Goal: Task Accomplishment & Management: Use online tool/utility

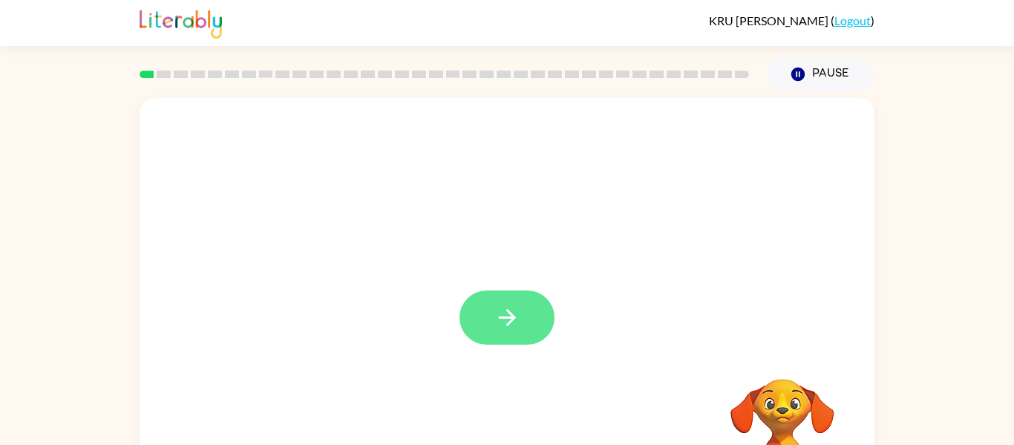
click at [507, 325] on icon "button" at bounding box center [506, 317] width 17 height 17
click at [488, 322] on div at bounding box center [507, 310] width 735 height 424
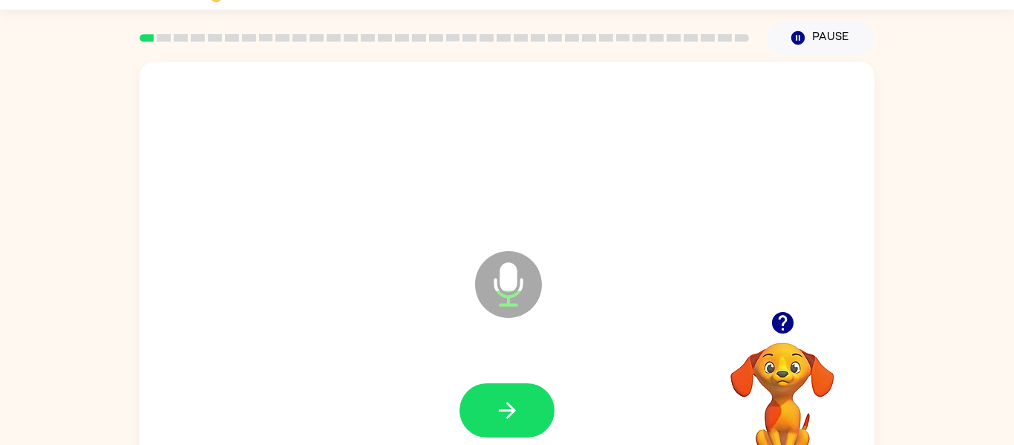
scroll to position [77, 0]
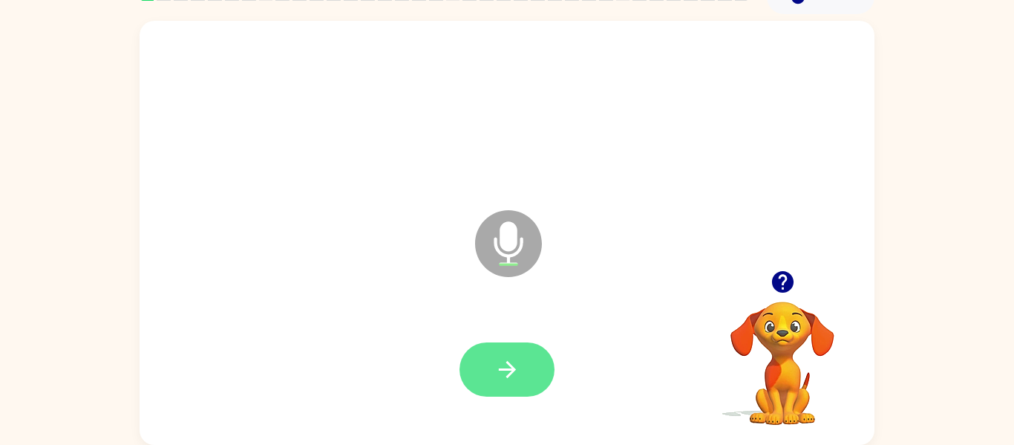
click at [522, 361] on button "button" at bounding box center [507, 369] width 95 height 54
click at [505, 373] on icon "button" at bounding box center [507, 369] width 26 height 26
click at [480, 345] on button "button" at bounding box center [507, 369] width 95 height 54
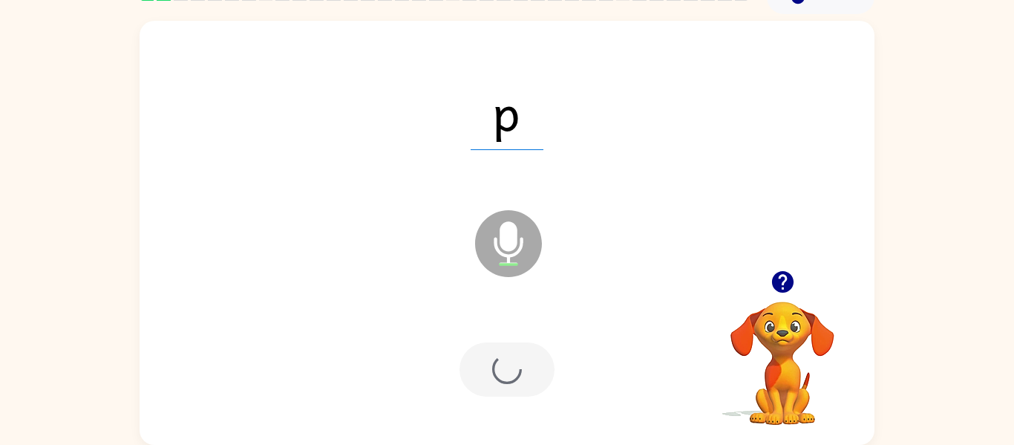
click at [489, 365] on div at bounding box center [507, 369] width 95 height 54
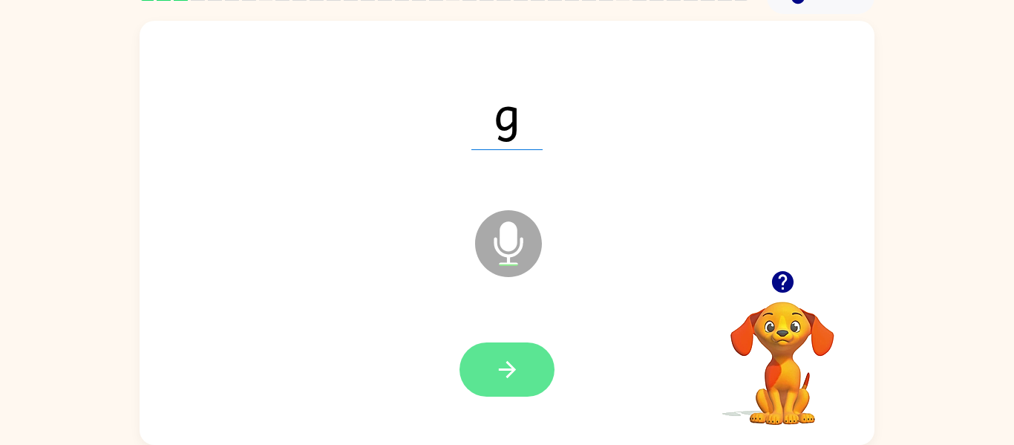
click at [503, 361] on icon "button" at bounding box center [507, 369] width 26 height 26
click at [505, 351] on button "button" at bounding box center [507, 369] width 95 height 54
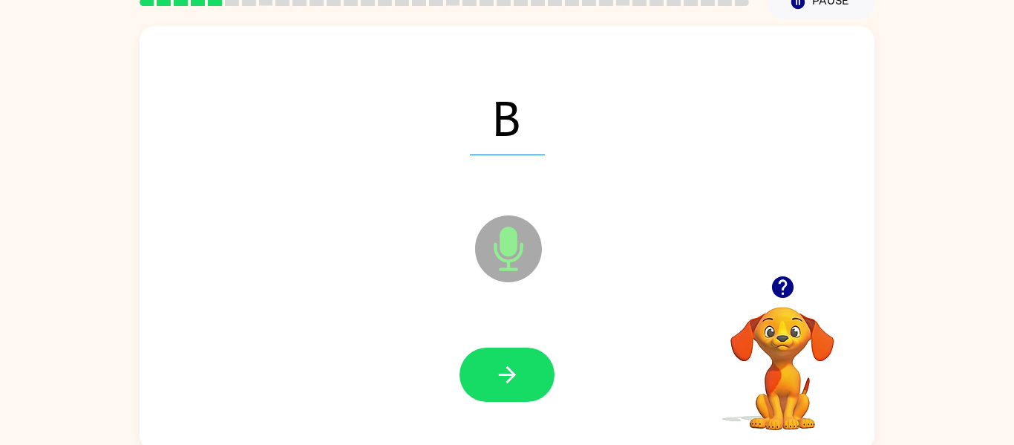
scroll to position [70, 0]
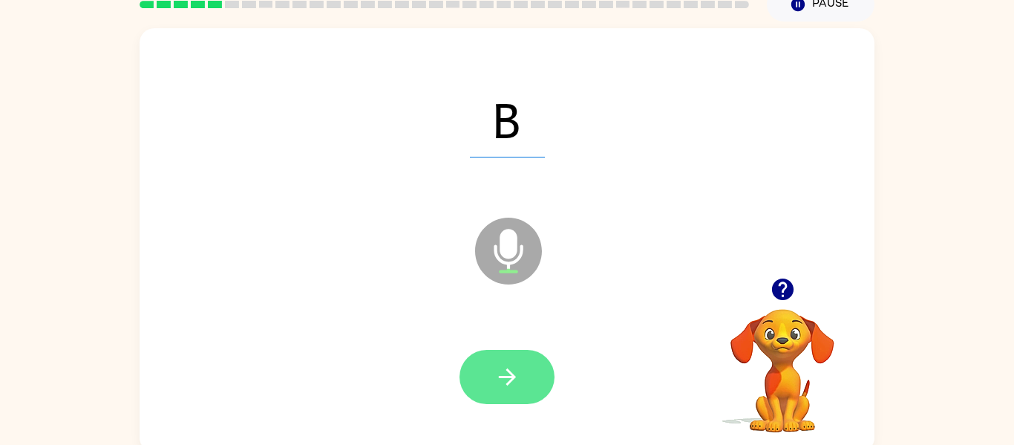
click at [548, 382] on button "button" at bounding box center [507, 377] width 95 height 54
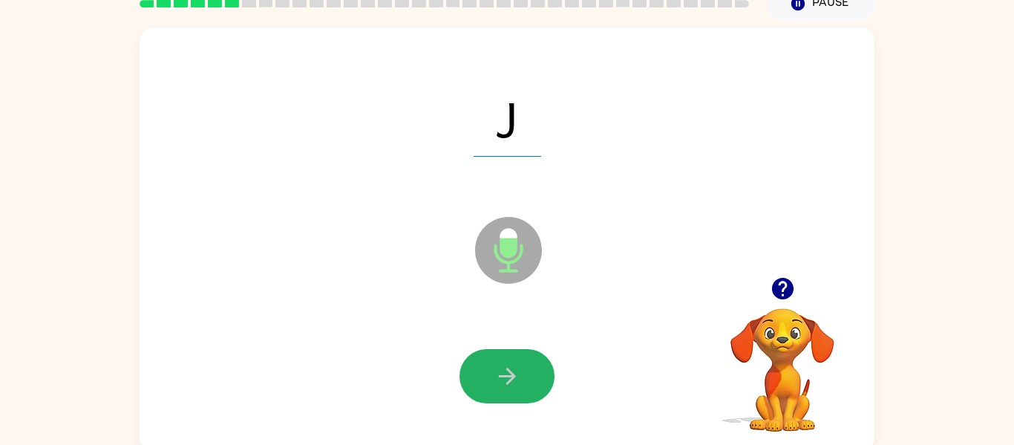
scroll to position [77, 0]
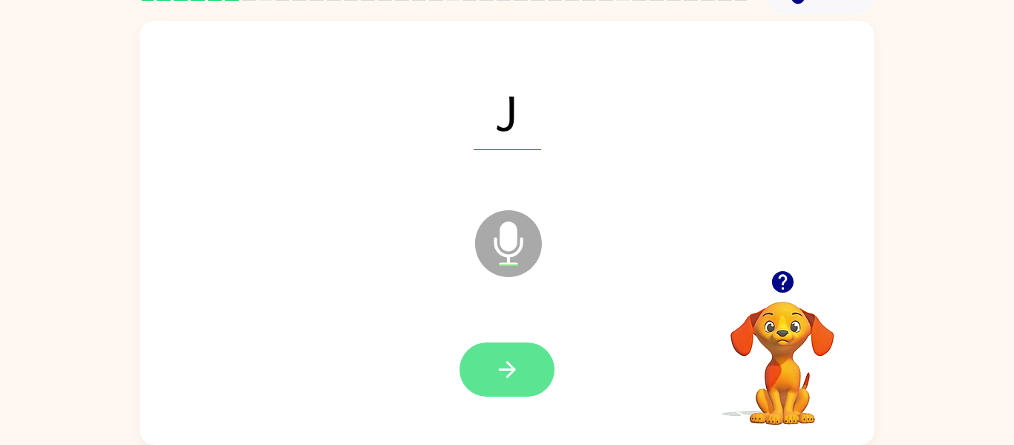
click at [513, 376] on icon "button" at bounding box center [507, 369] width 26 height 26
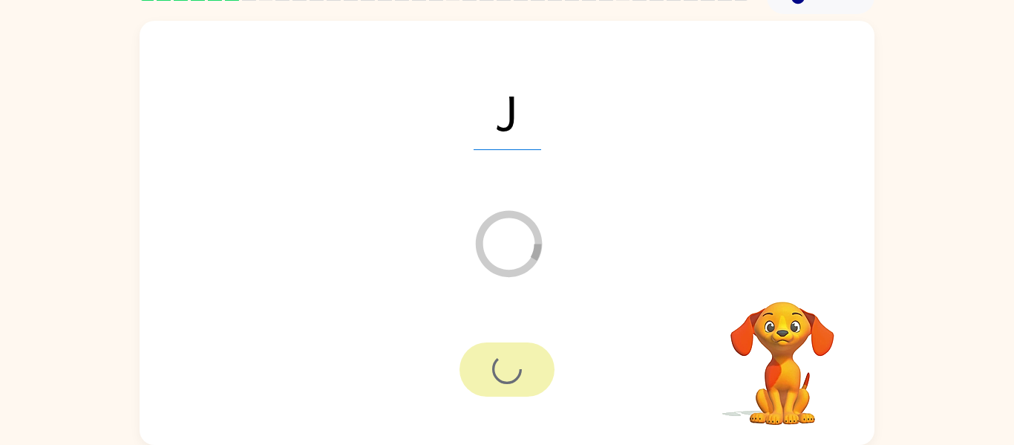
click at [509, 366] on div at bounding box center [507, 369] width 95 height 54
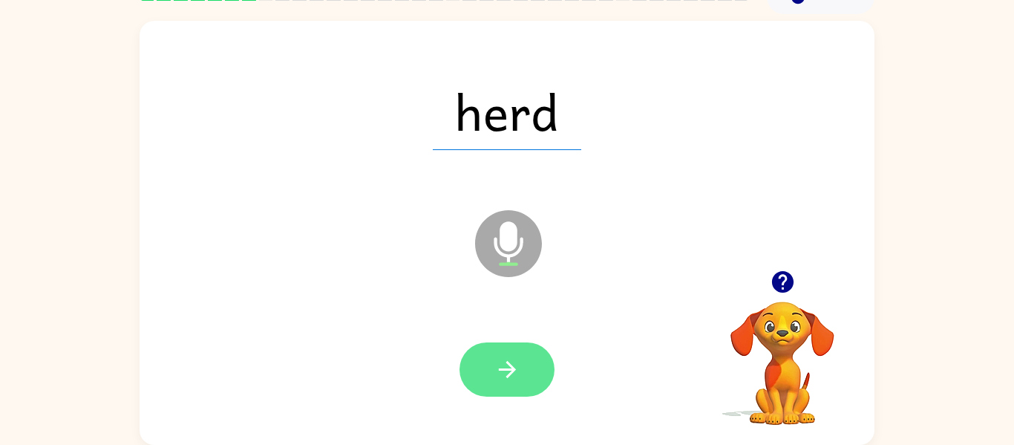
click at [515, 393] on button "button" at bounding box center [507, 369] width 95 height 54
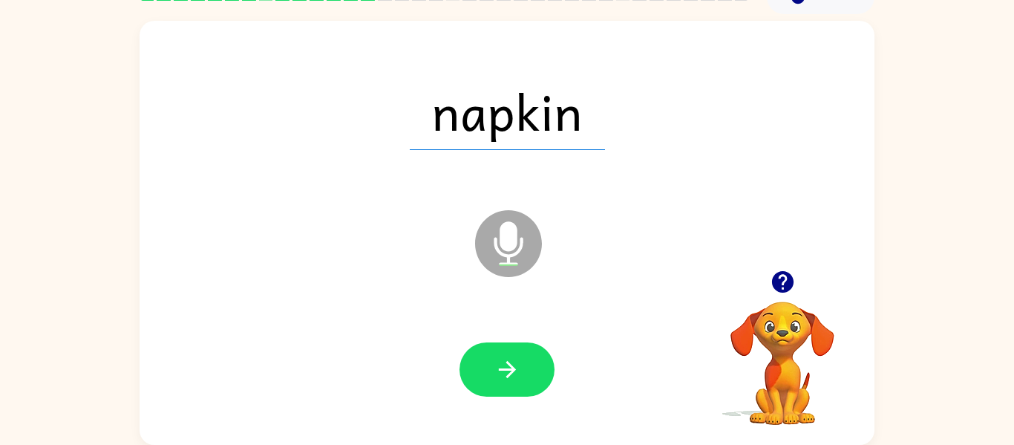
click at [444, 370] on div at bounding box center [506, 370] width 705 height 122
click at [467, 373] on button "button" at bounding box center [507, 369] width 95 height 54
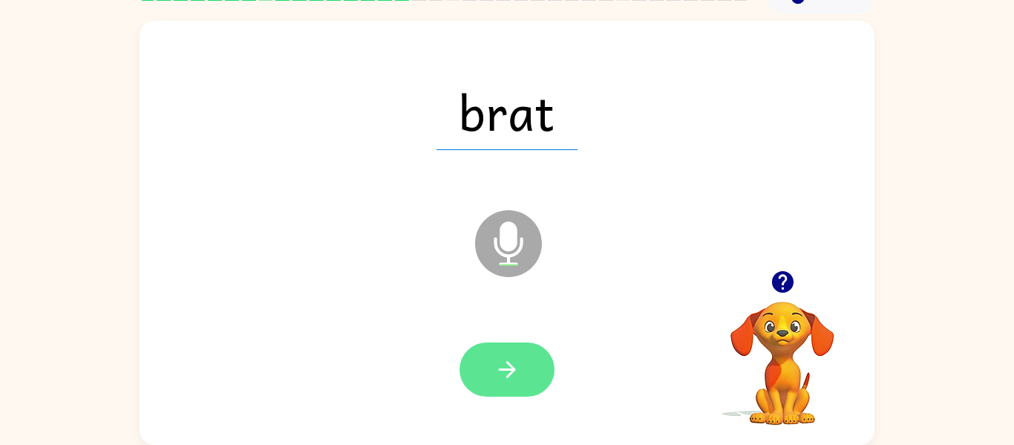
click at [549, 368] on button "button" at bounding box center [507, 369] width 95 height 54
click at [488, 377] on button "button" at bounding box center [507, 369] width 95 height 54
click at [495, 347] on button "button" at bounding box center [507, 369] width 95 height 54
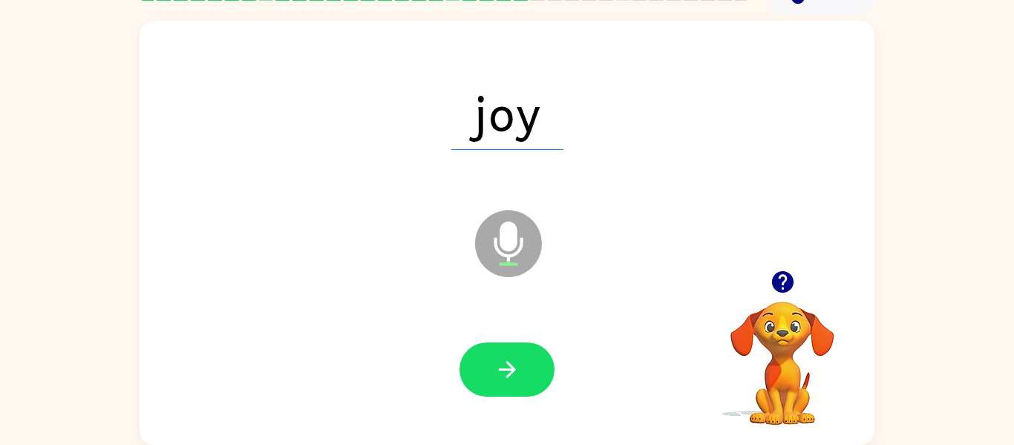
click at [501, 326] on div at bounding box center [506, 370] width 705 height 122
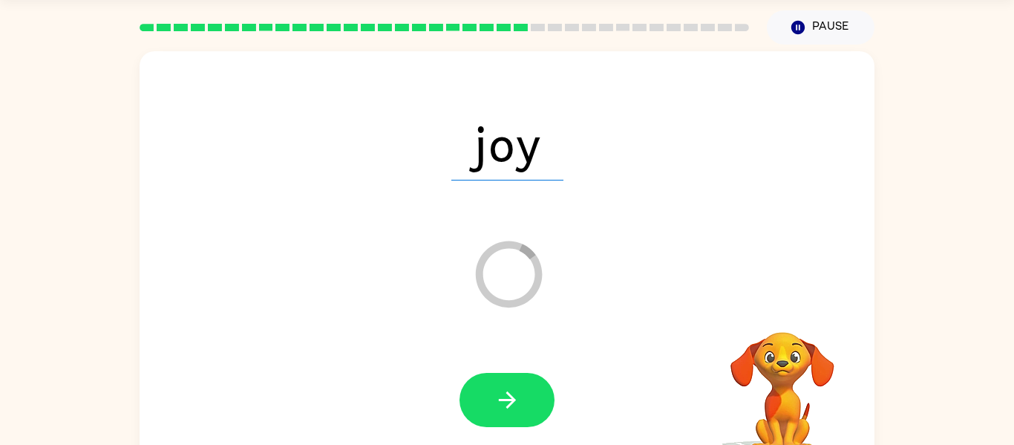
scroll to position [45, 0]
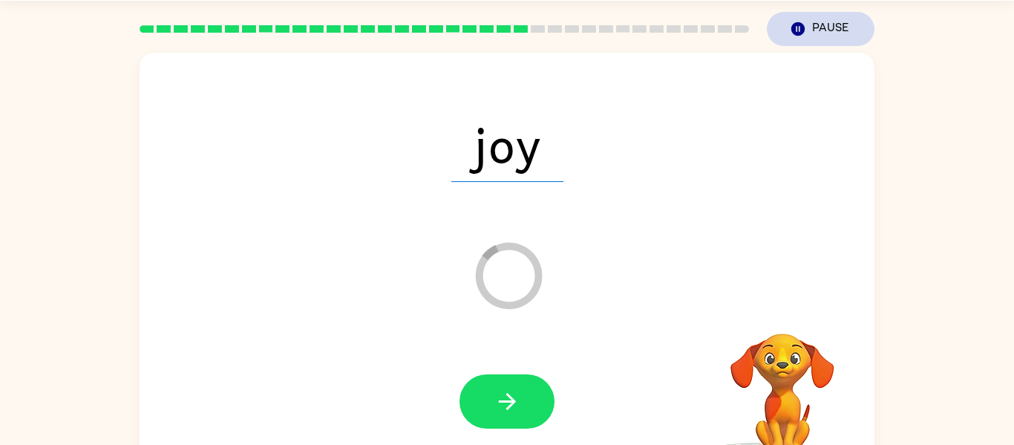
click at [803, 25] on icon "button" at bounding box center [797, 28] width 13 height 13
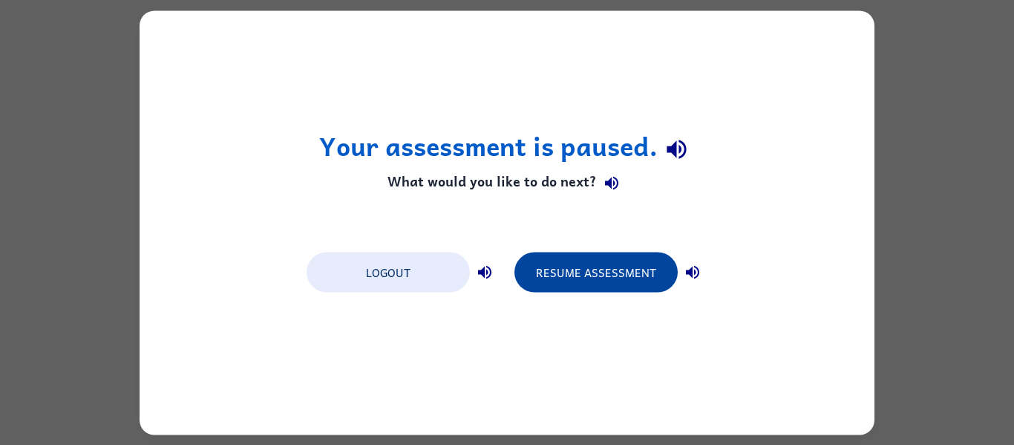
click at [595, 285] on button "Resume Assessment" at bounding box center [596, 272] width 163 height 40
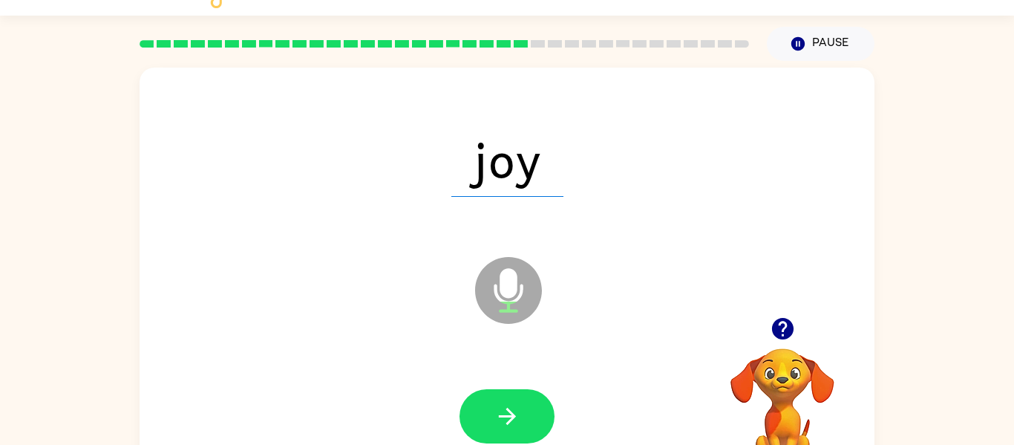
scroll to position [59, 0]
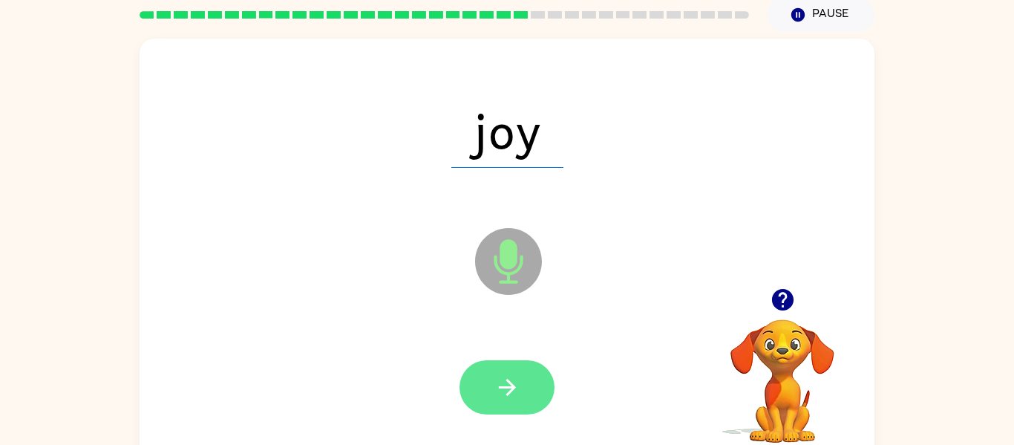
click at [526, 388] on button "button" at bounding box center [507, 387] width 95 height 54
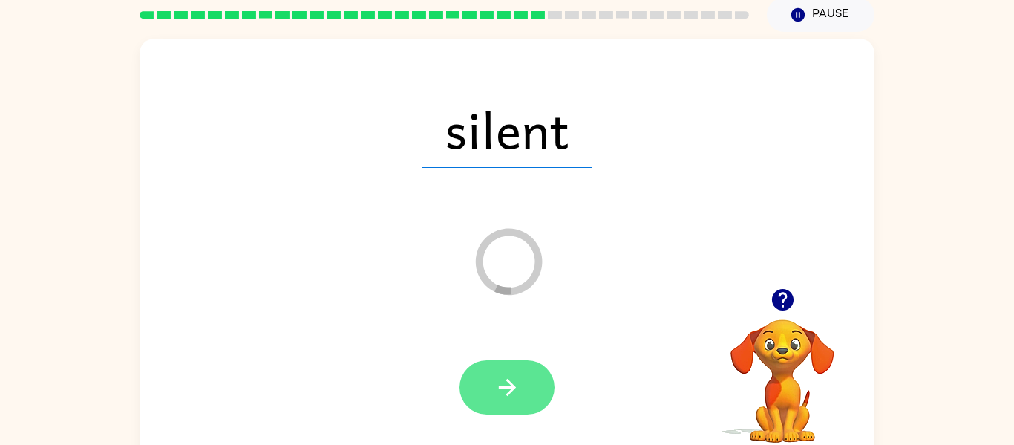
click at [519, 406] on button "button" at bounding box center [507, 387] width 95 height 54
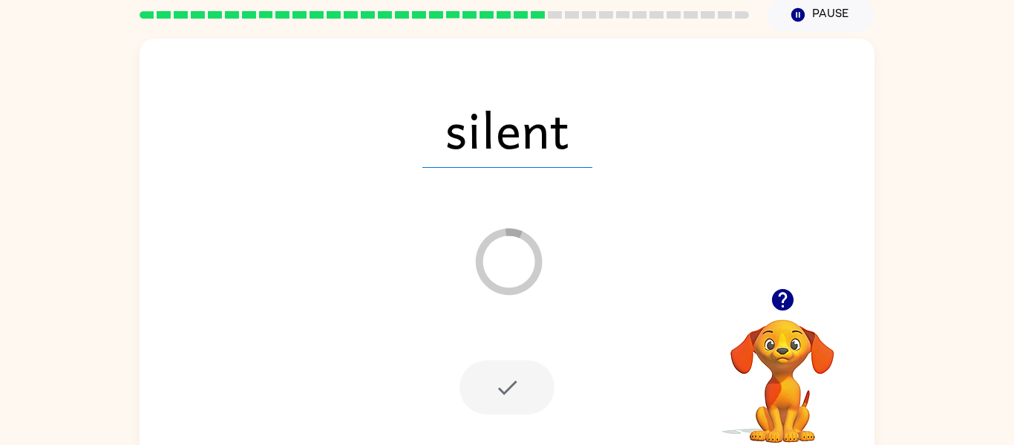
click at [504, 396] on div at bounding box center [507, 387] width 95 height 54
click at [826, 4] on button "Pause Pause" at bounding box center [821, 15] width 108 height 34
click at [826, 12] on button "Pause Pause" at bounding box center [821, 15] width 108 height 34
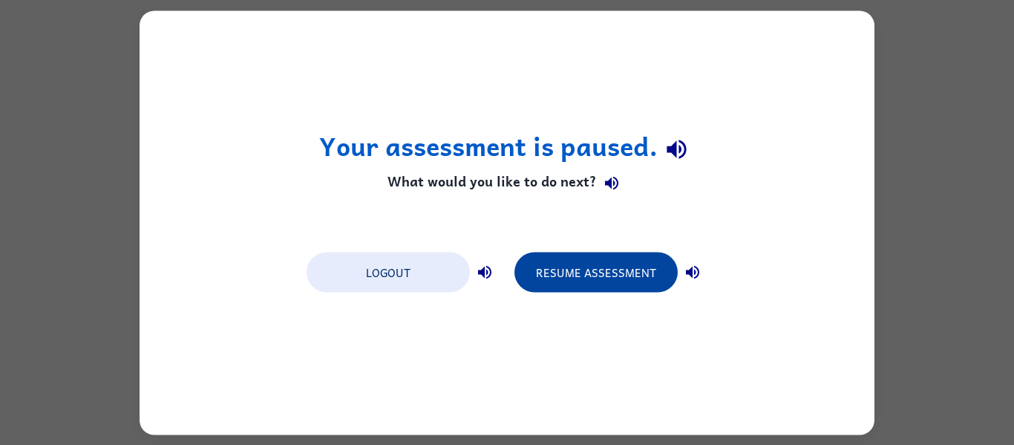
click at [599, 264] on button "Resume Assessment" at bounding box center [596, 272] width 163 height 40
click at [590, 282] on button "Resume Assessment" at bounding box center [596, 272] width 163 height 40
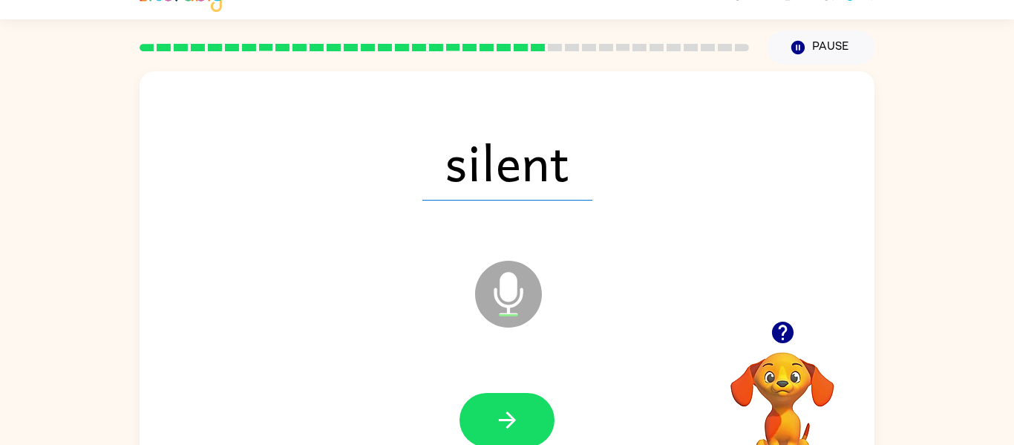
scroll to position [30, 0]
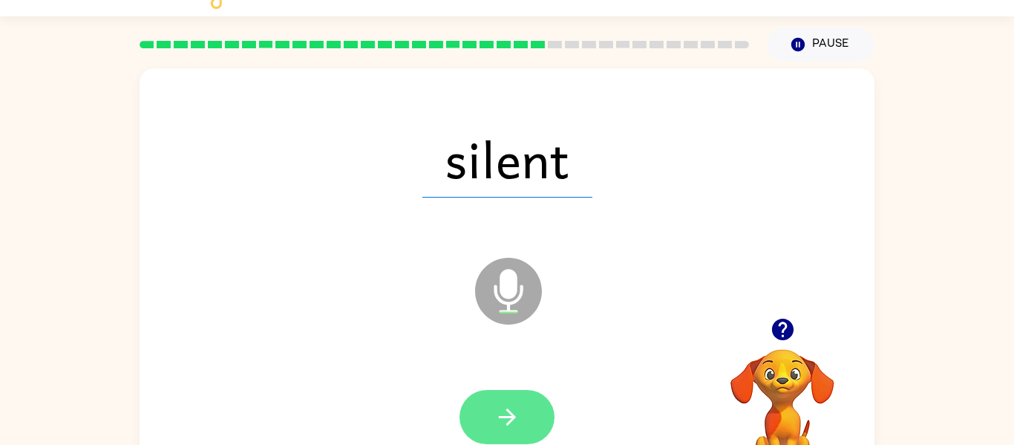
click at [494, 428] on icon "button" at bounding box center [507, 417] width 26 height 26
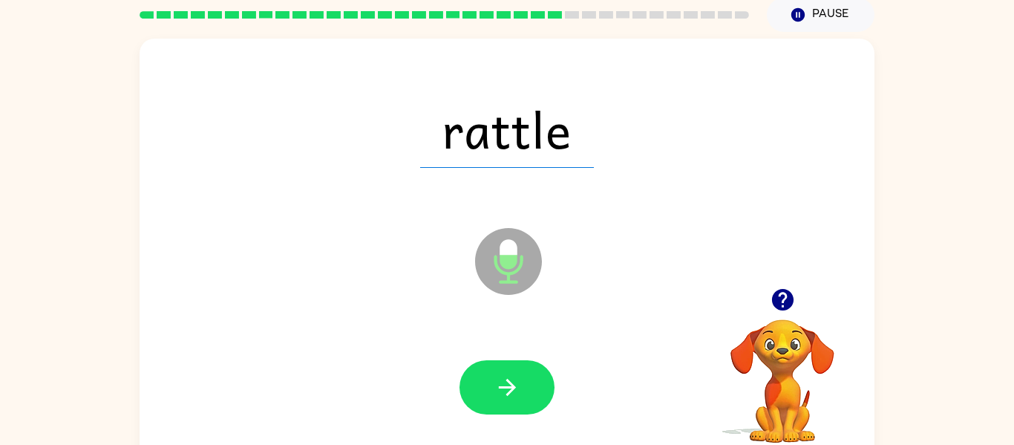
scroll to position [77, 0]
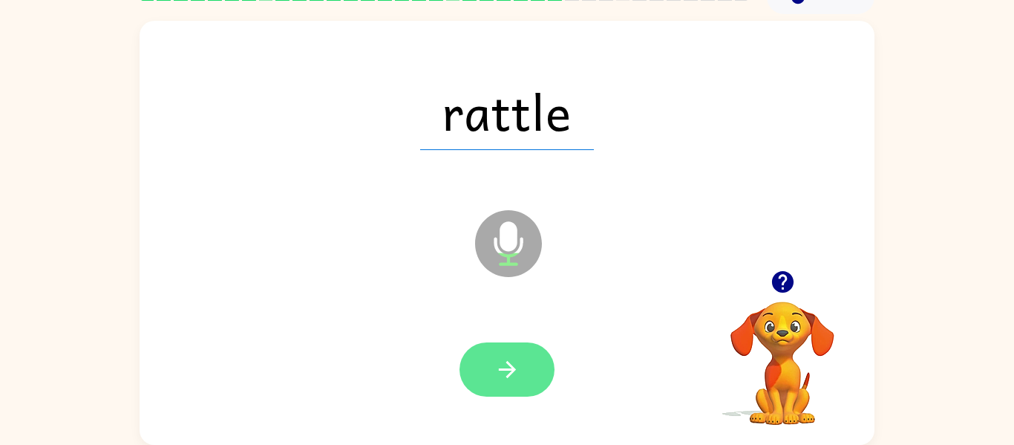
click at [476, 372] on button "button" at bounding box center [507, 369] width 95 height 54
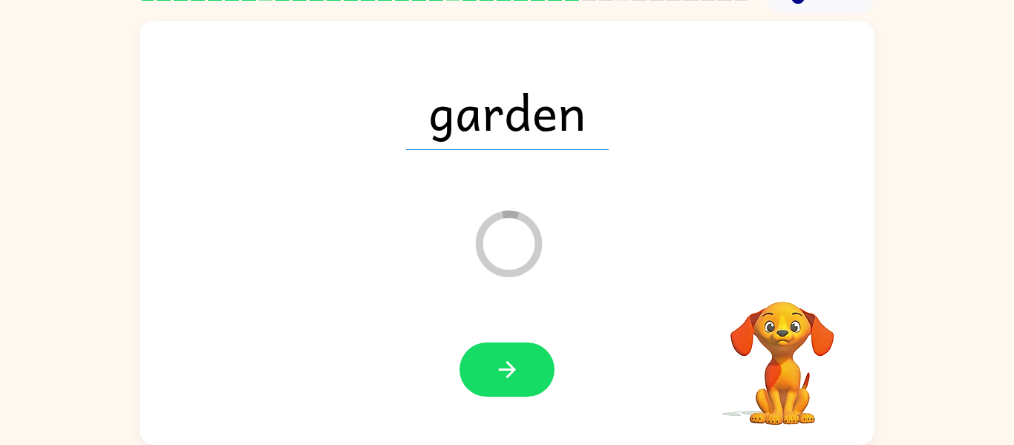
click at [446, 385] on div at bounding box center [506, 370] width 705 height 122
click at [495, 380] on icon "button" at bounding box center [507, 369] width 26 height 26
